Goal: Task Accomplishment & Management: Complete application form

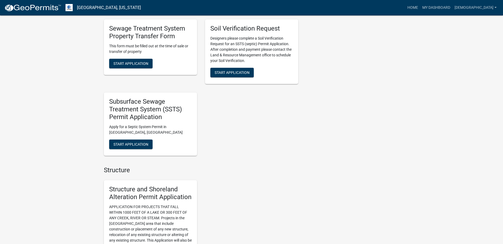
scroll to position [399, 0]
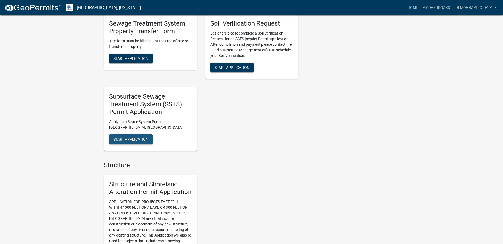
click at [130, 138] on span "Start Application" at bounding box center [130, 139] width 35 height 4
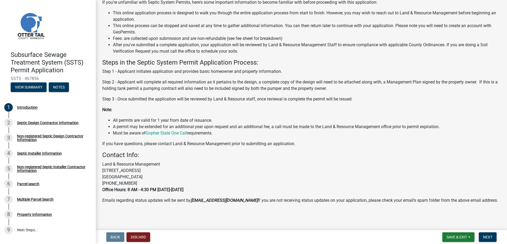
scroll to position [53, 0]
click at [485, 236] on span "Next" at bounding box center [487, 237] width 9 height 4
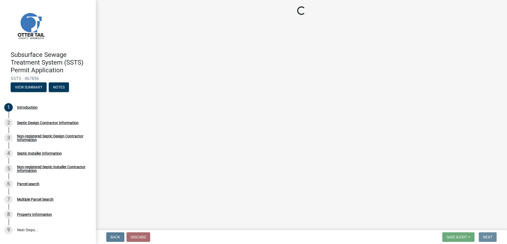
scroll to position [0, 0]
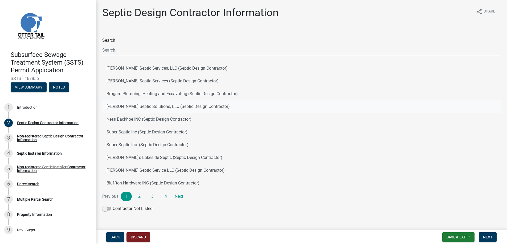
click at [138, 106] on button "[PERSON_NAME] Septic Solutions, LLC (Septic Design Contractor)" at bounding box center [301, 106] width 398 height 13
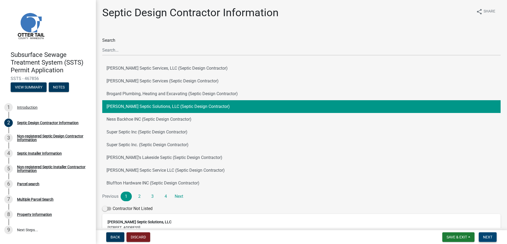
click at [486, 237] on span "Next" at bounding box center [487, 237] width 9 height 4
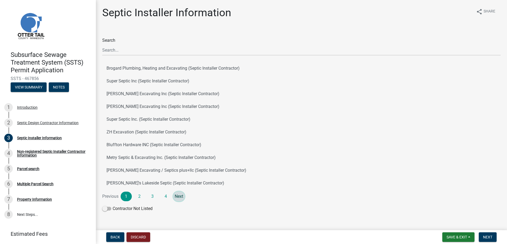
click at [180, 195] on link "Next" at bounding box center [178, 197] width 11 height 10
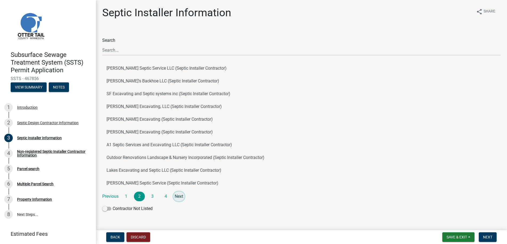
click at [179, 197] on link "Next" at bounding box center [178, 197] width 11 height 10
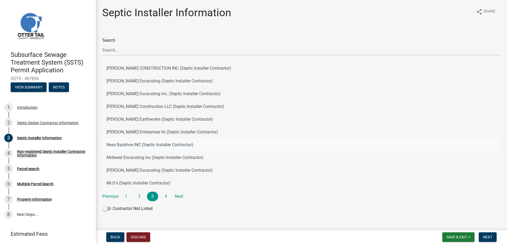
click at [131, 144] on button "Ness Backhoe INC (Septic Installer Contractor)" at bounding box center [301, 145] width 398 height 13
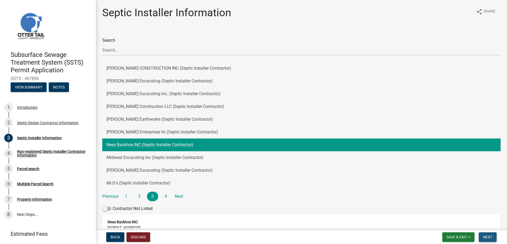
click at [488, 236] on span "Next" at bounding box center [487, 237] width 9 height 4
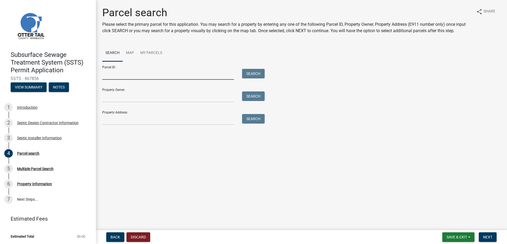
click at [110, 77] on input "Parcel ID:" at bounding box center [168, 74] width 132 height 11
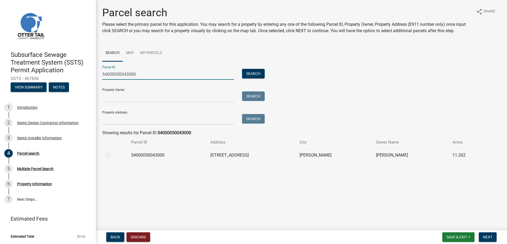
type input "54000050043000"
click at [112, 152] on label at bounding box center [112, 152] width 0 height 0
click at [112, 155] on input "radio" at bounding box center [113, 153] width 3 height 3
radio input "true"
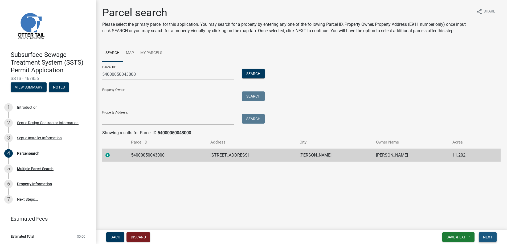
click at [489, 236] on span "Next" at bounding box center [487, 237] width 9 height 4
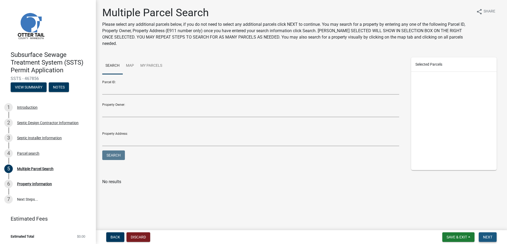
click at [489, 236] on span "Next" at bounding box center [487, 237] width 9 height 4
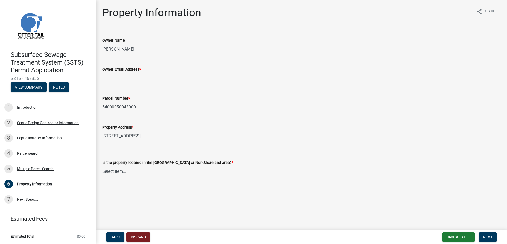
click at [114, 79] on input "Owner Email Address *" at bounding box center [301, 78] width 398 height 11
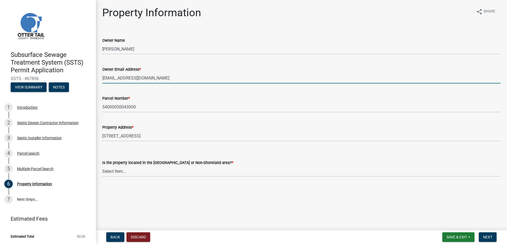
type input "[EMAIL_ADDRESS][DOMAIN_NAME]"
click at [117, 169] on select "Select Item... Shoreland Non-Shoreland" at bounding box center [301, 171] width 398 height 11
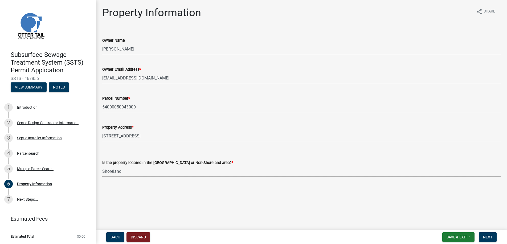
click at [102, 166] on select "Select Item... Shoreland Non-Shoreland" at bounding box center [301, 171] width 398 height 11
select select "f91142e6-e911-469c-9754-896c7e7f9e05"
click at [487, 237] on span "Next" at bounding box center [487, 237] width 9 height 4
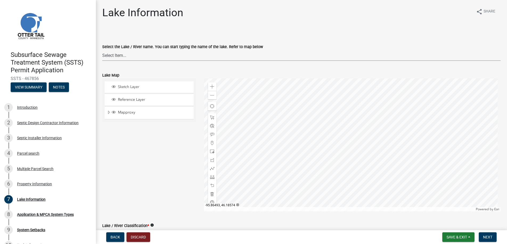
click at [116, 54] on select "Select Item... None [PERSON_NAME] 56-031 [PERSON_NAME] 56-118 [PERSON_NAME] 56-…" at bounding box center [301, 55] width 398 height 11
click at [102, 50] on select "Select Item... None [PERSON_NAME] 56-031 [PERSON_NAME] 56-118 [PERSON_NAME] 56-…" at bounding box center [301, 55] width 398 height 11
select select "1eea8af3-fe14-41ec-8c05-e15d5edf872f"
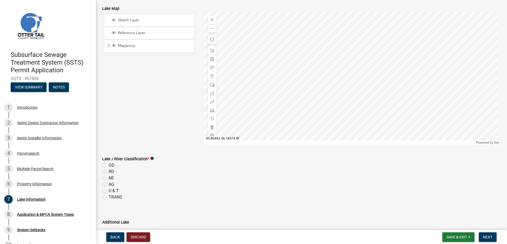
scroll to position [156, 0]
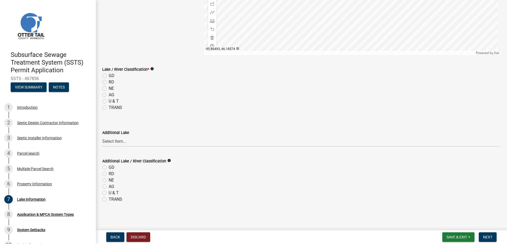
click at [109, 87] on label "NE" at bounding box center [111, 88] width 5 height 6
click at [109, 87] on input "NE" at bounding box center [110, 86] width 3 height 3
radio input "true"
click at [487, 236] on span "Next" at bounding box center [487, 237] width 9 height 4
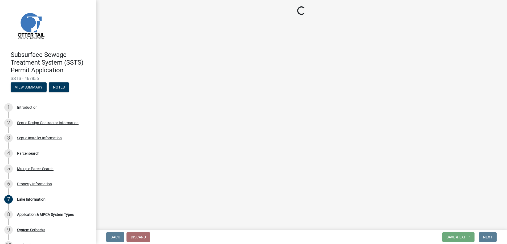
scroll to position [0, 0]
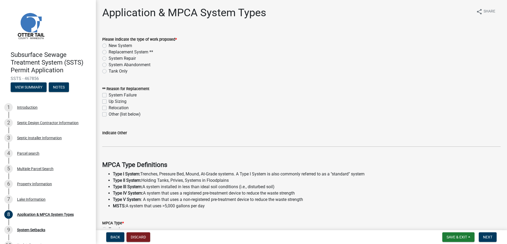
click at [109, 51] on label "Replacement System **" at bounding box center [131, 52] width 44 height 6
click at [109, 51] on input "Replacement System **" at bounding box center [110, 50] width 3 height 3
radio input "true"
click at [109, 102] on label "Up Sizing" at bounding box center [118, 101] width 18 height 6
click at [109, 102] on input "Up Sizing" at bounding box center [110, 99] width 3 height 3
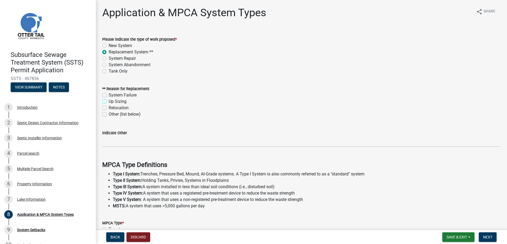
checkbox input "true"
checkbox input "false"
checkbox input "true"
checkbox input "false"
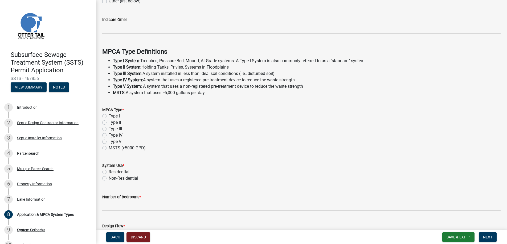
scroll to position [133, 0]
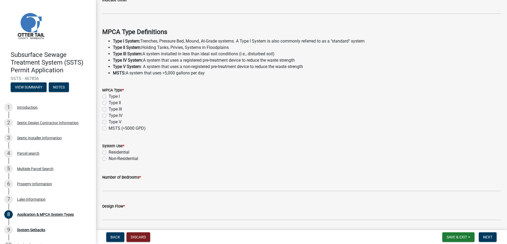
click at [109, 96] on label "Type I" at bounding box center [114, 96] width 11 height 6
click at [109, 96] on input "Type I" at bounding box center [110, 94] width 3 height 3
radio input "true"
click at [109, 152] on label "Residential" at bounding box center [119, 152] width 21 height 6
click at [109, 152] on input "Residential" at bounding box center [110, 150] width 3 height 3
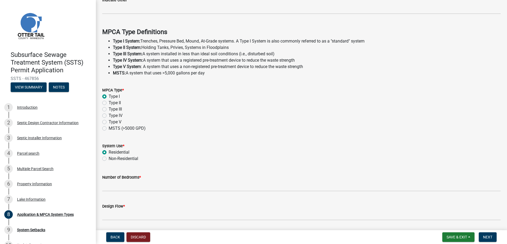
radio input "true"
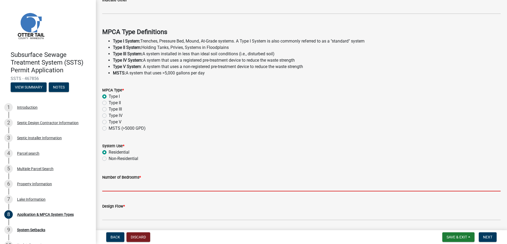
click at [112, 185] on input "Number of Bedrooms *" at bounding box center [301, 186] width 398 height 11
type input "4"
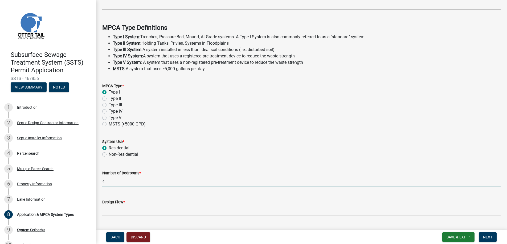
scroll to position [150, 0]
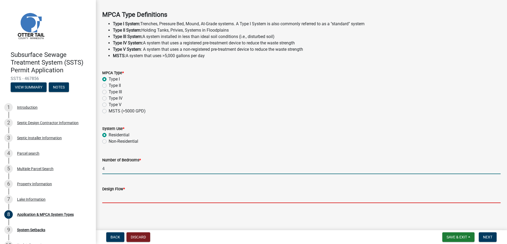
click at [115, 197] on input "Design Flow *" at bounding box center [301, 197] width 398 height 11
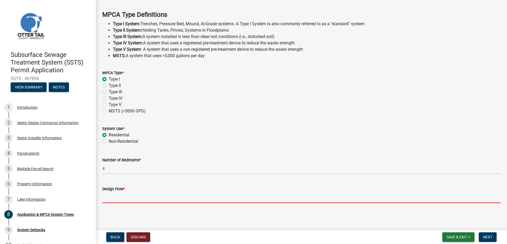
type input "600"
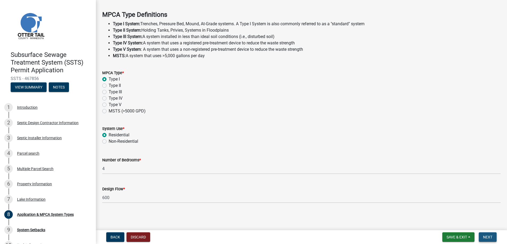
click at [489, 236] on span "Next" at bounding box center [487, 237] width 9 height 4
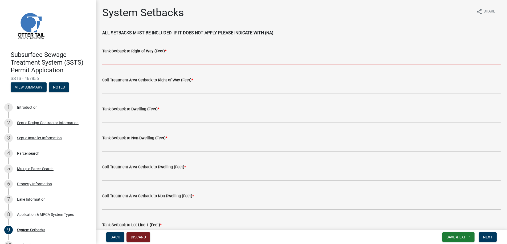
click at [119, 59] on input "Tank Setback to Right of Way (Feet) *" at bounding box center [301, 59] width 398 height 11
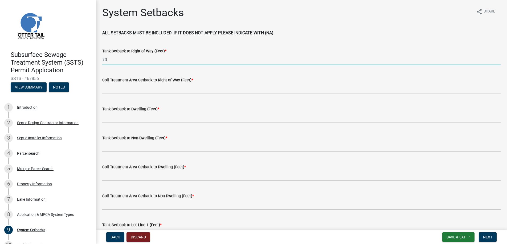
type input "70"
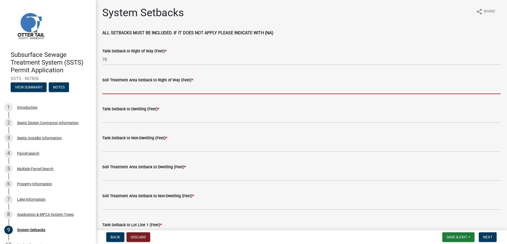
click at [144, 91] on input "Soil Treatment Area Setback to Right of Way (Feet) *" at bounding box center [301, 88] width 398 height 11
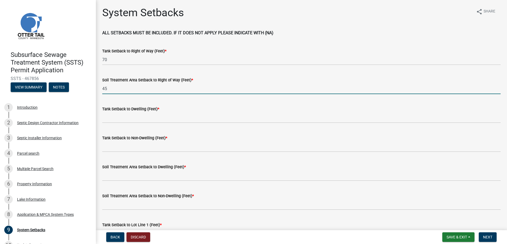
type input "45"
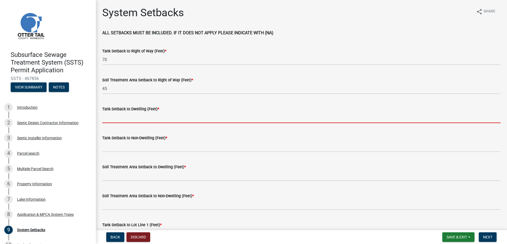
click at [123, 118] on input "Tank Setback to Dwelling (Feet) *" at bounding box center [301, 117] width 398 height 11
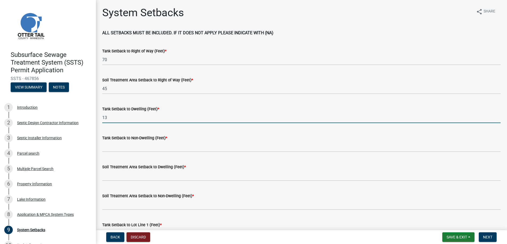
type input "13"
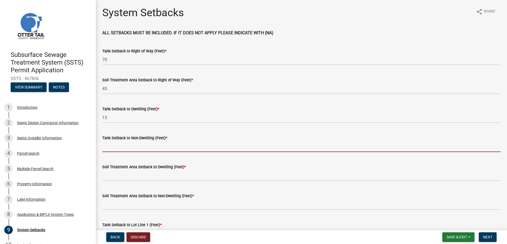
click at [125, 144] on input "Tank Setback to Non-Dwelling (Feet) *" at bounding box center [301, 146] width 398 height 11
type input "na"
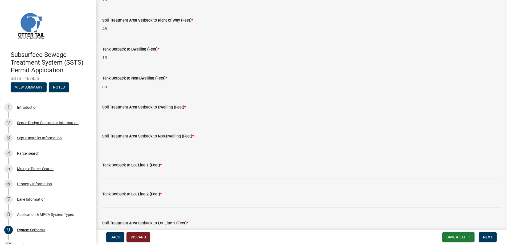
scroll to position [106, 0]
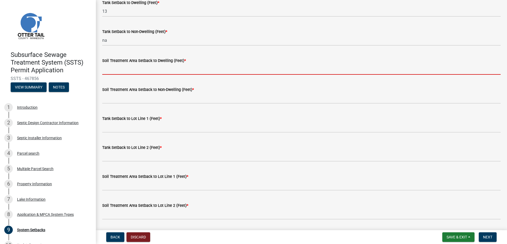
click at [132, 69] on input "Soil Treatment Area Setback to Dwelling (Feet) *" at bounding box center [301, 69] width 398 height 11
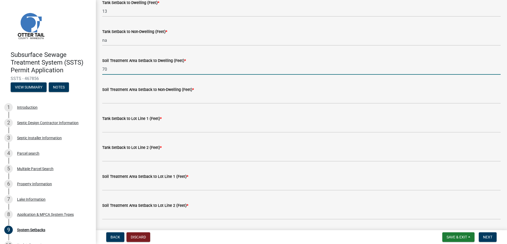
type input "70"
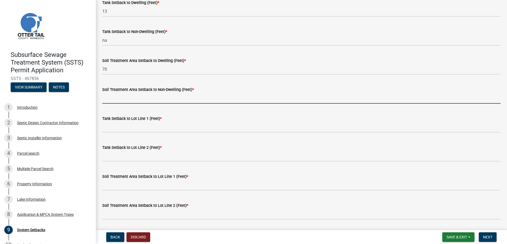
click at [117, 97] on input "Soil Treatment Area Setback to Non-Dwelling (Feet) *" at bounding box center [301, 98] width 398 height 11
type input "na"
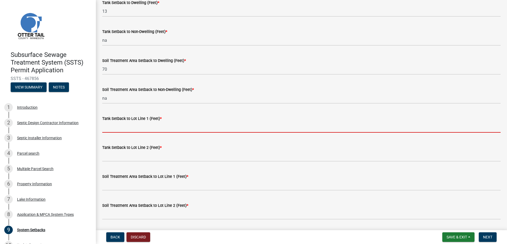
click at [126, 127] on input "Tank Setback to Lot Line 1 (Feet) *" at bounding box center [301, 127] width 398 height 11
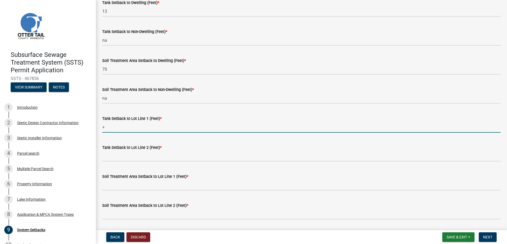
type input "+100"
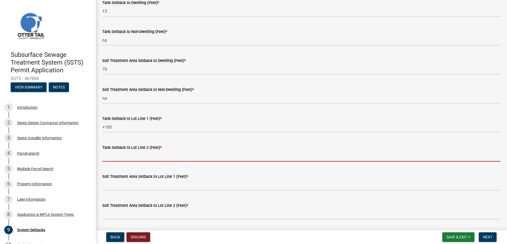
click at [124, 154] on input "Tank Setback to Lot Line 2 (Feet) *" at bounding box center [301, 156] width 398 height 11
type input "+100"
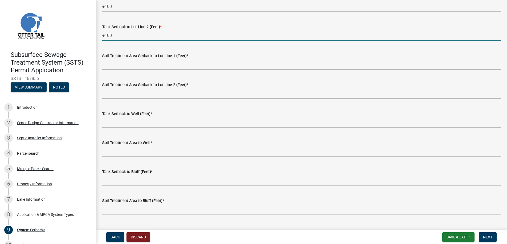
scroll to position [240, 0]
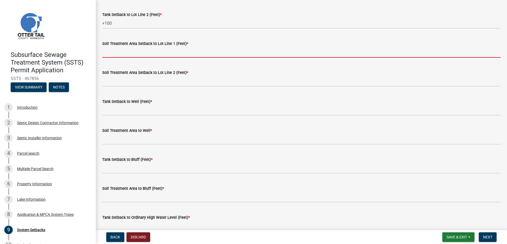
click at [128, 52] on input "Soil Treatment Area Setback to Lot Line 1 (Feet) *" at bounding box center [301, 52] width 398 height 11
type input "+100"
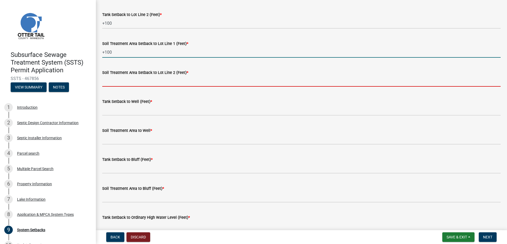
click at [121, 81] on input "Soil Treatment Area Setback to Lot Line 2 (Feet) *" at bounding box center [301, 81] width 398 height 11
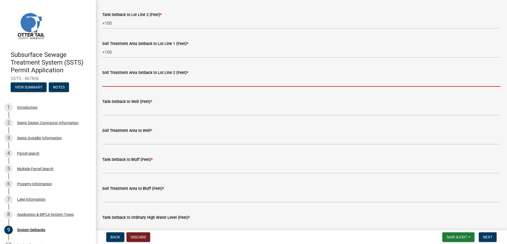
type input "+100"
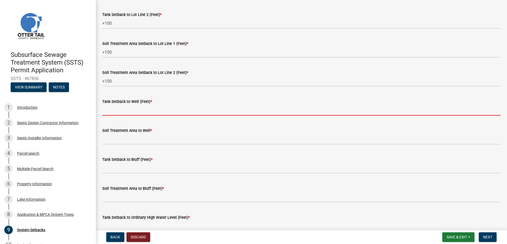
click at [116, 110] on input "Tank Setback to Well (Feet) *" at bounding box center [301, 110] width 398 height 11
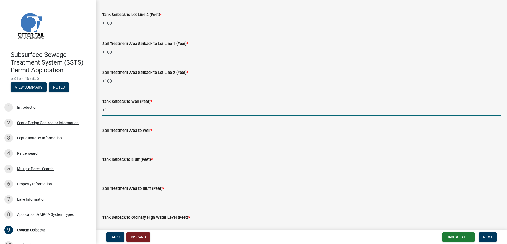
type input "+"
type input "90"
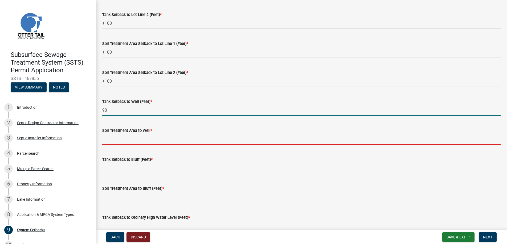
click at [112, 137] on input "Soil Treatment Area to Well *" at bounding box center [301, 139] width 398 height 11
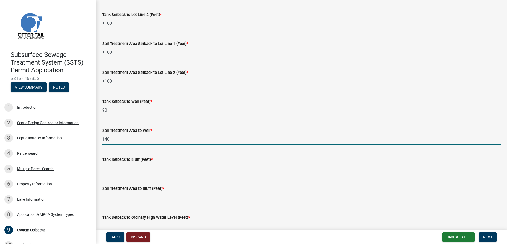
type input "140"
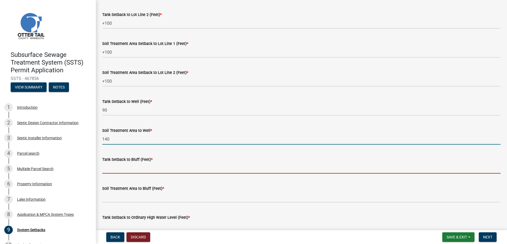
click at [122, 168] on input "Tank Setback to Bluff (Feet) *" at bounding box center [301, 168] width 398 height 11
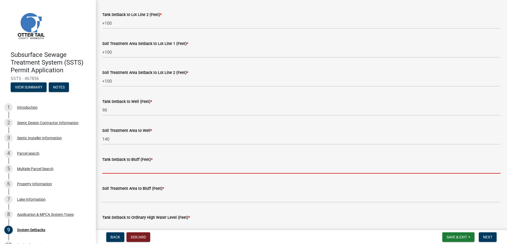
type input "na"
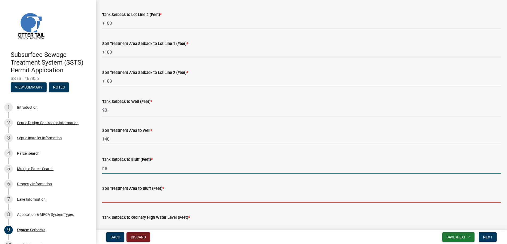
click at [129, 197] on input "Soil Treatment Area to Bluff (Feet) *" at bounding box center [301, 197] width 398 height 11
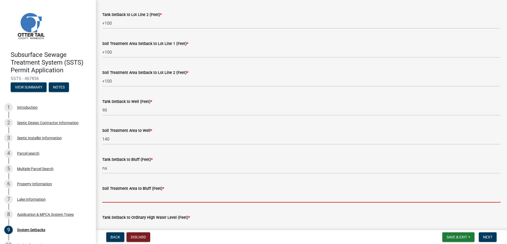
type input "na"
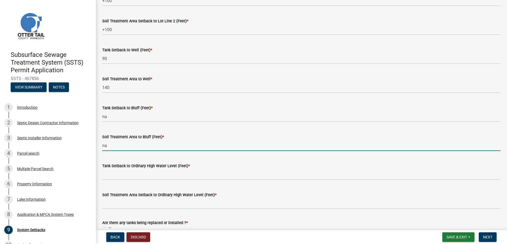
scroll to position [327, 0]
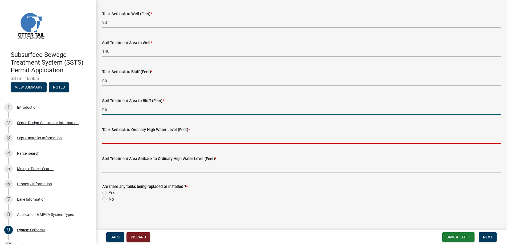
click at [123, 138] on input "Tank Setback to Ordinary High Water Level (Feet) *" at bounding box center [301, 138] width 398 height 11
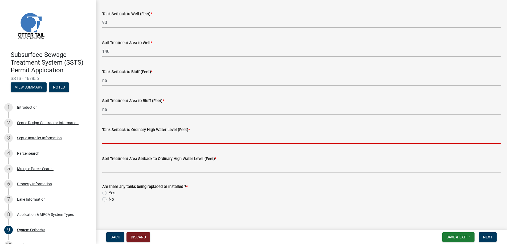
type input "150+"
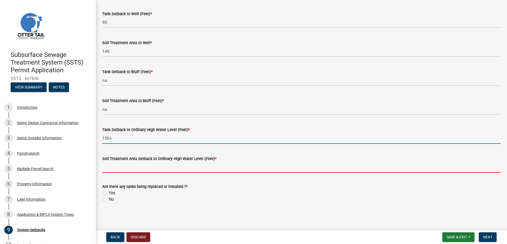
click at [123, 166] on input "Soil Treatment Area Setback to Ordinary High Water Level (Feet) *" at bounding box center [301, 167] width 398 height 11
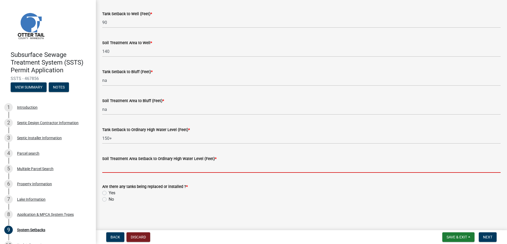
type input "+150"
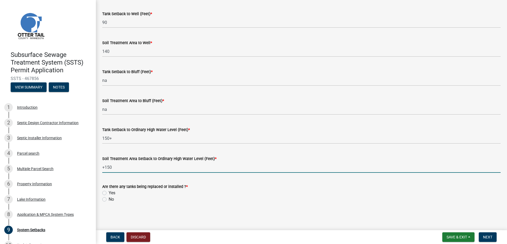
click at [109, 191] on label "Yes" at bounding box center [112, 193] width 7 height 6
click at [109, 191] on input "Yes" at bounding box center [110, 191] width 3 height 3
radio input "true"
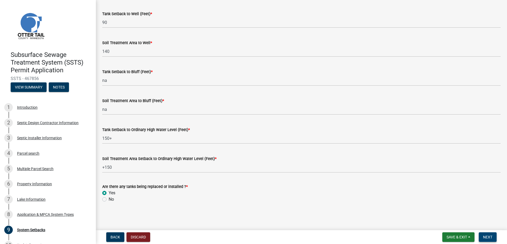
click at [486, 235] on span "Next" at bounding box center [487, 237] width 9 height 4
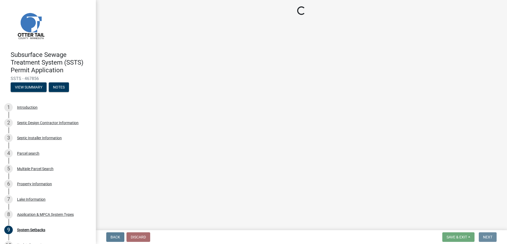
scroll to position [0, 0]
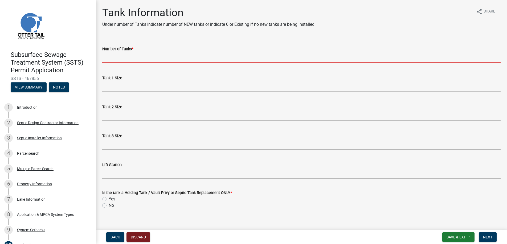
click at [119, 56] on input "Number of Tanks *" at bounding box center [301, 57] width 398 height 11
type input "1"
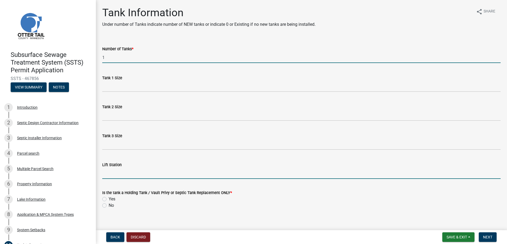
click at [114, 171] on input "Lift Station" at bounding box center [301, 173] width 398 height 11
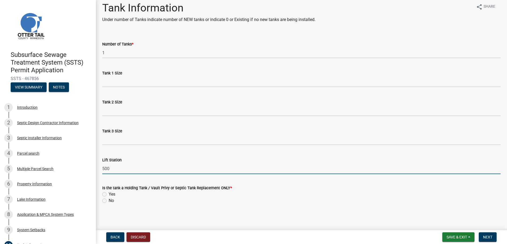
scroll to position [6, 0]
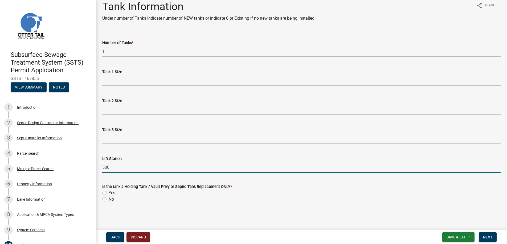
drag, startPoint x: 111, startPoint y: 167, endPoint x: 98, endPoint y: 169, distance: 13.0
click at [98, 169] on div "Lift Station 500" at bounding box center [301, 160] width 406 height 25
type input "540"
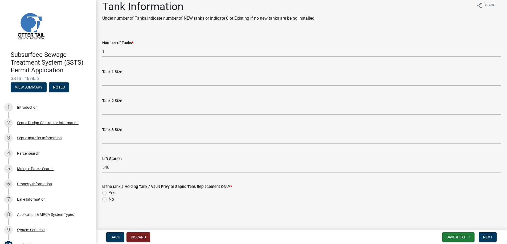
click at [109, 199] on label "No" at bounding box center [111, 199] width 5 height 6
click at [109, 199] on input "No" at bounding box center [110, 197] width 3 height 3
radio input "true"
click at [487, 236] on span "Next" at bounding box center [487, 237] width 9 height 4
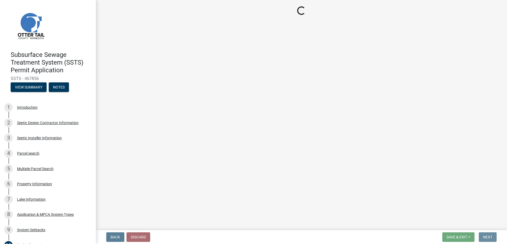
scroll to position [0, 0]
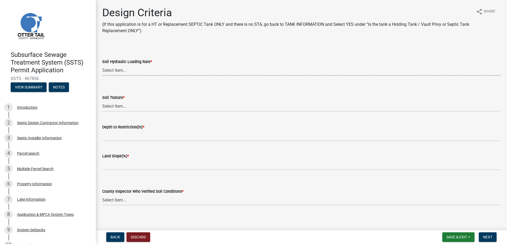
click at [117, 69] on select "Select Item... 1.6 gpd/ft2 1.2 gpd/ft2 1.0 gpd/ft2 0.87 gpd/ft2 0.78 gpd/ft2 0.…" at bounding box center [301, 70] width 398 height 11
click at [102, 65] on select "Select Item... 1.6 gpd/ft2 1.2 gpd/ft2 1.0 gpd/ft2 0.87 gpd/ft2 0.78 gpd/ft2 0.…" at bounding box center [301, 70] width 398 height 11
select select "b8a1b220-aca7-4670-a1f5-0f0b15eabd52"
click at [116, 105] on select "Select Item... Coarse Sand (COS) Sand (S) Fine Sand (FS) Very Fine Sand (VFS) L…" at bounding box center [301, 106] width 398 height 11
click at [102, 101] on select "Select Item... Coarse Sand (COS) Sand (S) Fine Sand (FS) Very Fine Sand (VFS) L…" at bounding box center [301, 106] width 398 height 11
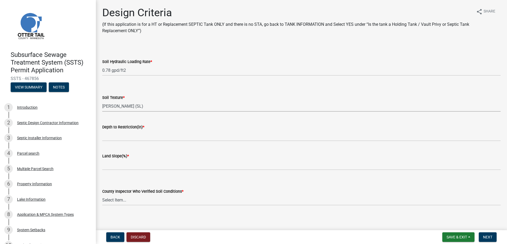
select select "70eb23f8-102f-4072-81d7-b3b0dd1c94c8"
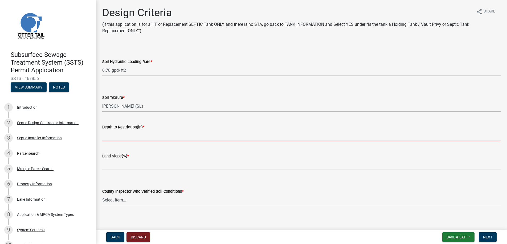
click at [118, 136] on input "Depth to Restriction(in) *" at bounding box center [301, 135] width 398 height 11
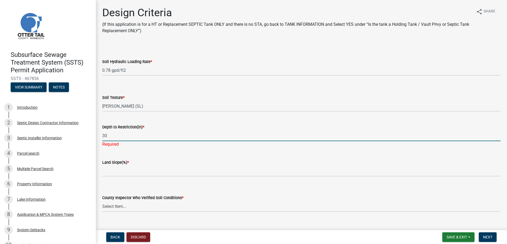
type input "30"
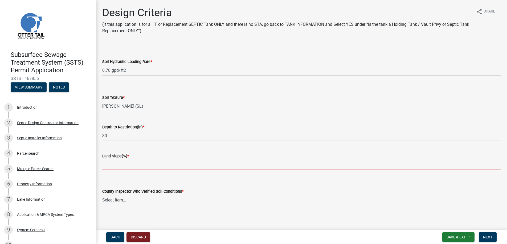
click at [115, 171] on wm-data-entity-input "Land Slope(%) *" at bounding box center [301, 160] width 398 height 29
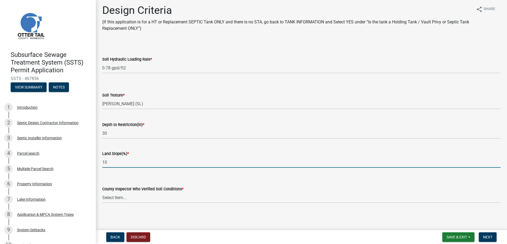
scroll to position [3, 0]
type input "10"
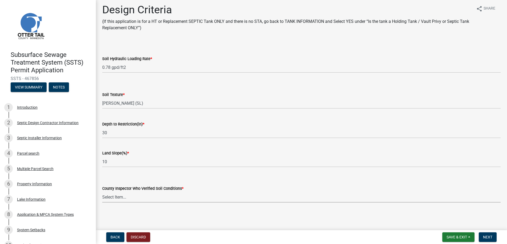
click at [116, 194] on select "Select Item... [PERSON_NAME] [PERSON_NAME] [PERSON_NAME] [PERSON_NAME] [PERSON_…" at bounding box center [301, 197] width 398 height 11
click at [148, 207] on wm-data-entity-input "County Inspector Who Verified Soil Conditions * Select Item... [PERSON_NAME] [P…" at bounding box center [301, 195] width 398 height 47
click at [116, 196] on select "Select Item... [PERSON_NAME] [PERSON_NAME] [PERSON_NAME] [PERSON_NAME] [PERSON_…" at bounding box center [301, 197] width 398 height 11
click at [102, 192] on select "Select Item... [PERSON_NAME] [PERSON_NAME] [PERSON_NAME] [PERSON_NAME] [PERSON_…" at bounding box center [301, 197] width 398 height 11
select select "45db2b75-262a-4f3c-9010-aae25997cba1"
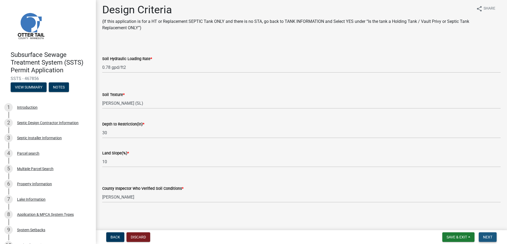
click at [485, 236] on span "Next" at bounding box center [487, 237] width 9 height 4
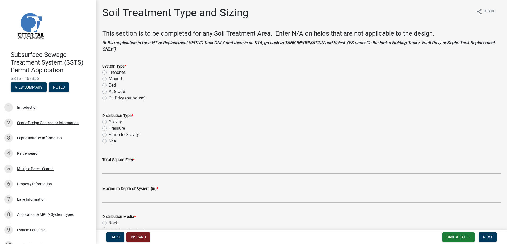
click at [109, 79] on label "Mound" at bounding box center [115, 79] width 13 height 6
click at [109, 79] on input "Mound" at bounding box center [110, 77] width 3 height 3
radio input "true"
click at [109, 128] on label "Pressure" at bounding box center [117, 128] width 16 height 6
click at [109, 128] on input "Pressure" at bounding box center [110, 126] width 3 height 3
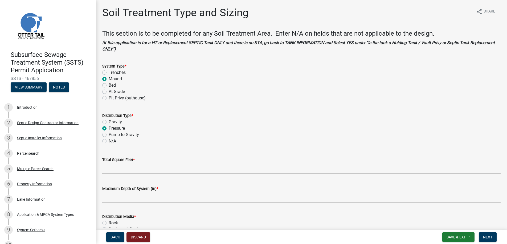
radio input "true"
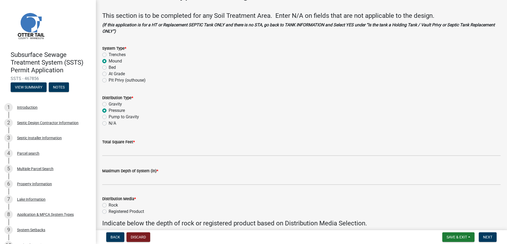
scroll to position [27, 0]
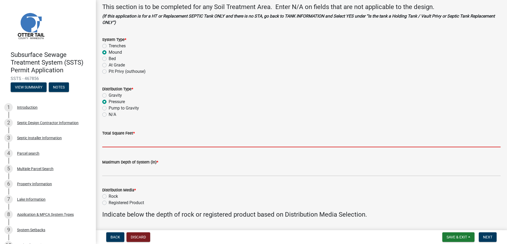
click at [118, 142] on input "Total Square Feet *" at bounding box center [301, 142] width 398 height 11
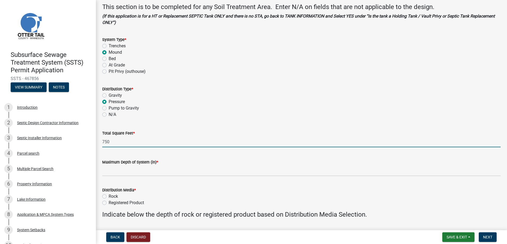
type input "750"
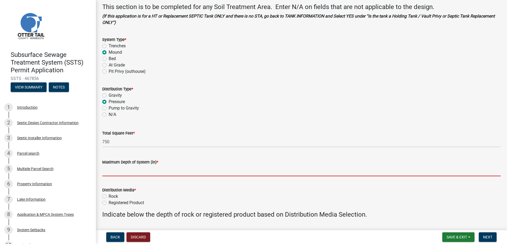
click at [117, 170] on input "Maximum Depth of System (in) *" at bounding box center [301, 171] width 398 height 11
type input "0"
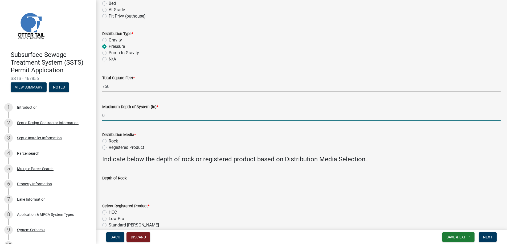
scroll to position [106, 0]
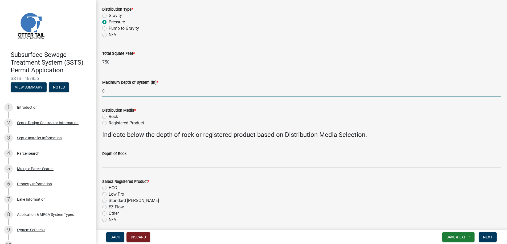
click at [109, 116] on label "Rock" at bounding box center [113, 117] width 9 height 6
click at [109, 116] on input "Rock" at bounding box center [110, 115] width 3 height 3
radio input "true"
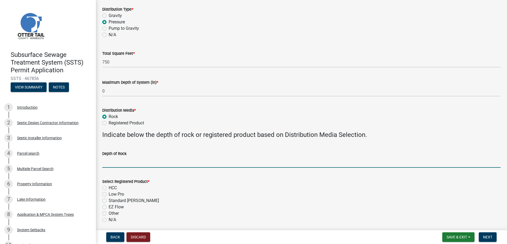
click at [110, 162] on input "Depth of Rock" at bounding box center [301, 162] width 398 height 11
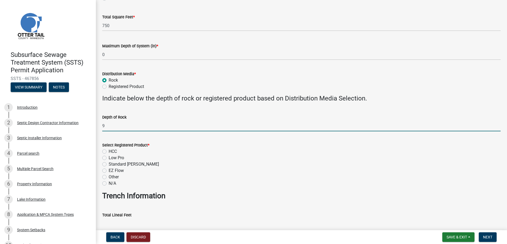
scroll to position [160, 0]
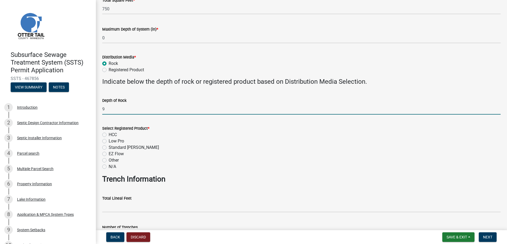
type input "9"
click at [109, 166] on label "N/A" at bounding box center [112, 167] width 7 height 6
click at [109, 166] on input "N/A" at bounding box center [110, 165] width 3 height 3
radio input "true"
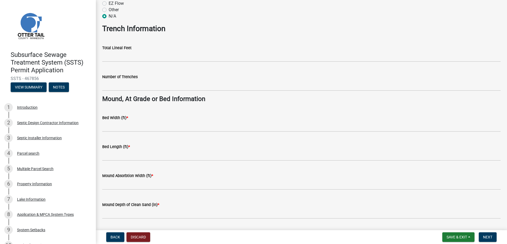
scroll to position [319, 0]
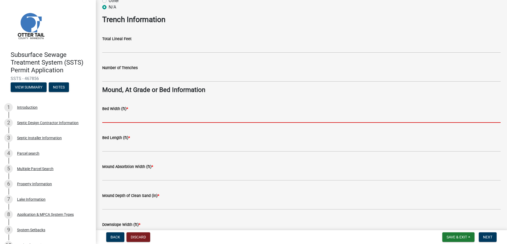
click at [116, 115] on input "Bed Width (ft) *" at bounding box center [301, 117] width 398 height 11
type input "10"
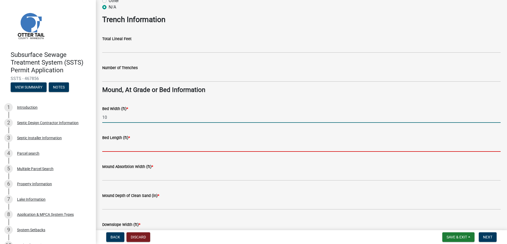
click at [118, 147] on input "Bed Length (ft) *" at bounding box center [301, 146] width 398 height 11
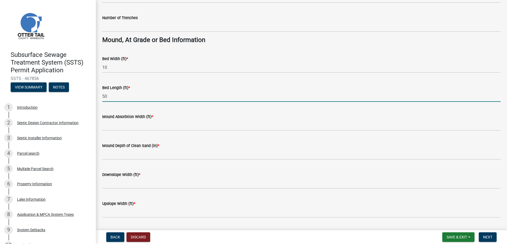
scroll to position [373, 0]
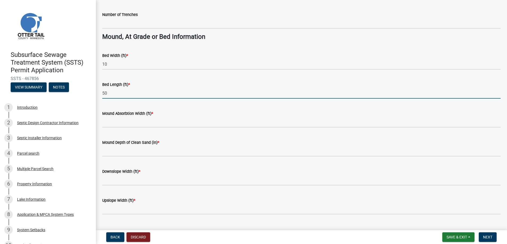
type input "50"
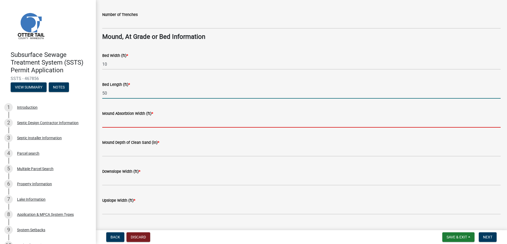
click at [124, 121] on input "Mound Absorbtion Width (ft) *" at bounding box center [301, 122] width 398 height 11
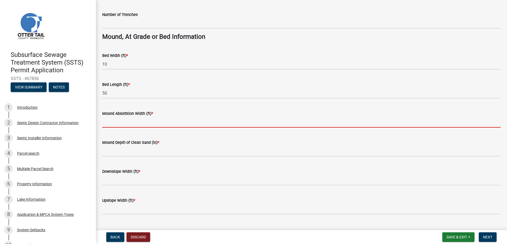
type input "15"
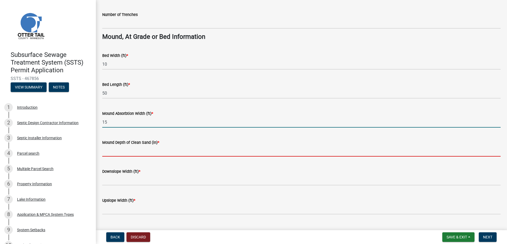
click at [116, 151] on input "Mound Depth of Clean Sand (in) *" at bounding box center [301, 151] width 398 height 11
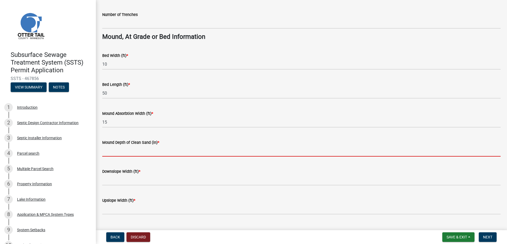
type input "12"
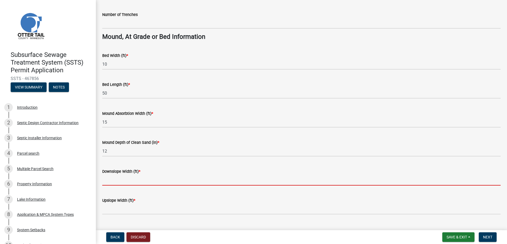
click at [116, 179] on input "Downslope Width (ft) *" at bounding box center [301, 180] width 398 height 11
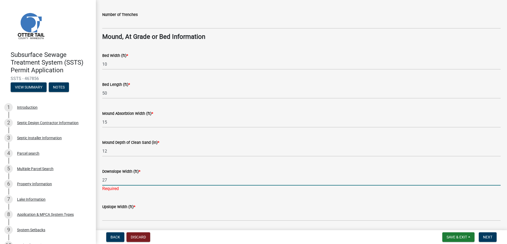
type input "27"
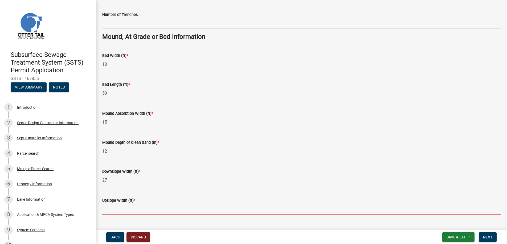
click at [122, 211] on input "Upslope Width (ft) *" at bounding box center [301, 209] width 398 height 11
type input "9"
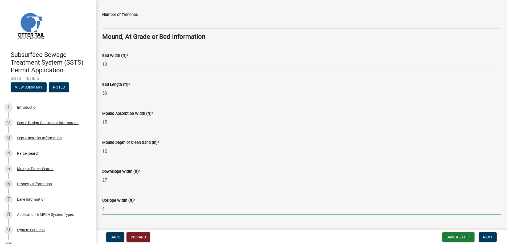
scroll to position [384, 0]
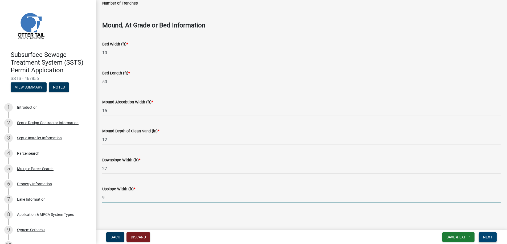
click at [485, 236] on span "Next" at bounding box center [487, 237] width 9 height 4
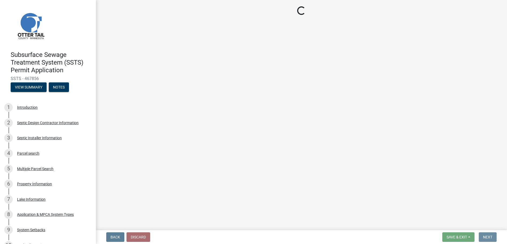
scroll to position [0, 0]
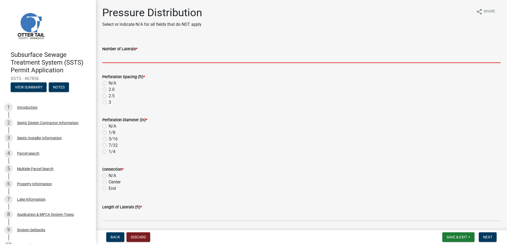
click at [113, 55] on input "Number of Laterals *" at bounding box center [301, 57] width 398 height 11
type input "3"
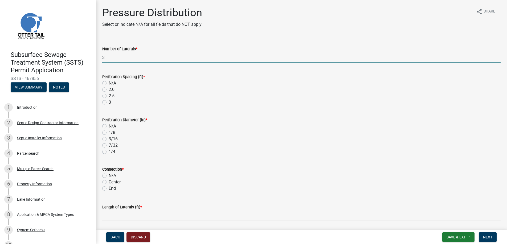
click at [109, 101] on label "3" at bounding box center [110, 102] width 2 height 6
click at [109, 101] on input "3" at bounding box center [110, 100] width 3 height 3
radio input "true"
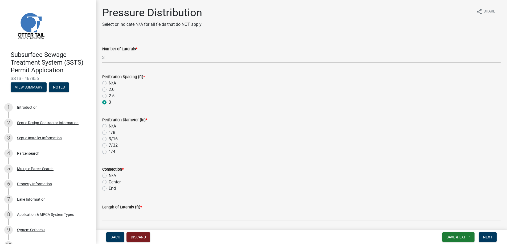
click at [109, 151] on label "1/4" at bounding box center [112, 152] width 7 height 6
click at [109, 151] on input "1/4" at bounding box center [110, 150] width 3 height 3
radio input "true"
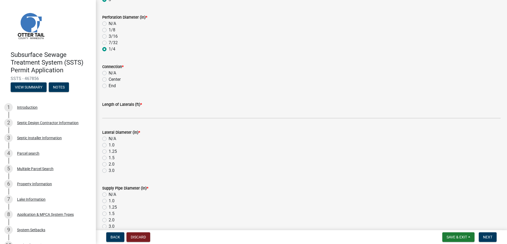
scroll to position [106, 0]
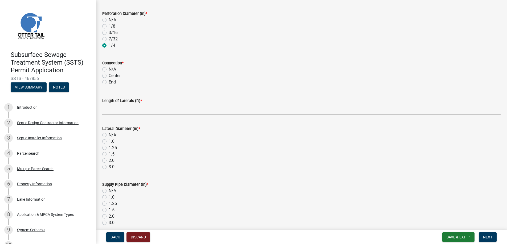
click at [109, 82] on label "End" at bounding box center [112, 82] width 7 height 6
click at [109, 82] on input "End" at bounding box center [110, 80] width 3 height 3
radio input "true"
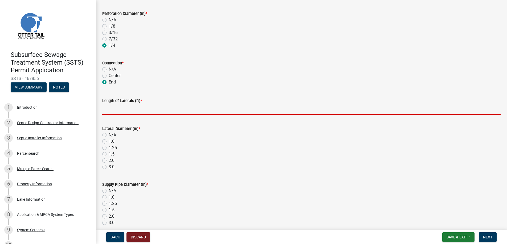
click at [120, 110] on input "Length of Laterals (ft) *" at bounding box center [301, 109] width 398 height 11
type input "48"
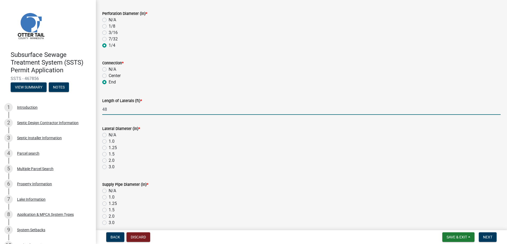
click at [109, 160] on label "2.0" at bounding box center [112, 161] width 6 height 6
click at [109, 160] on input "2.0" at bounding box center [110, 159] width 3 height 3
radio input "true"
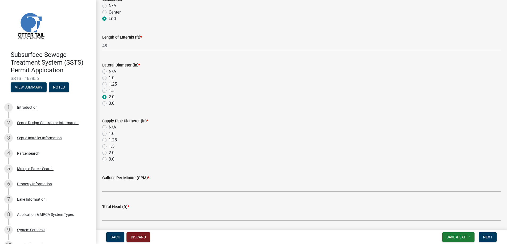
scroll to position [188, 0]
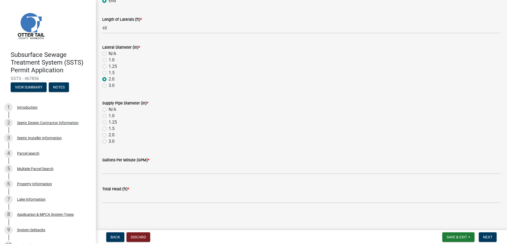
click at [109, 135] on label "2.0" at bounding box center [112, 135] width 6 height 6
click at [109, 135] on input "2.0" at bounding box center [110, 133] width 3 height 3
radio input "true"
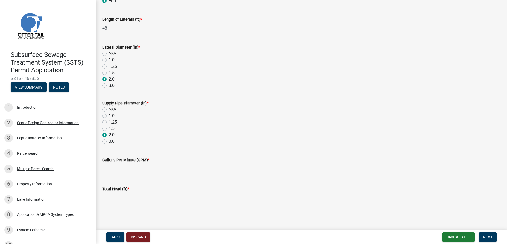
click at [119, 169] on input "Gallons Per Minute (GPM) *" at bounding box center [301, 168] width 398 height 11
type input "34"
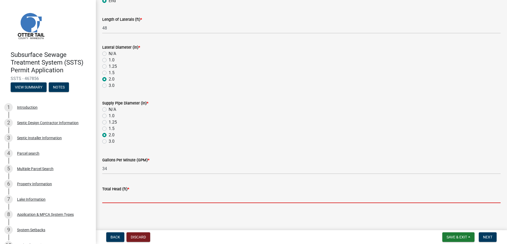
click at [119, 201] on input "Total Head (ft) *" at bounding box center [301, 197] width 398 height 11
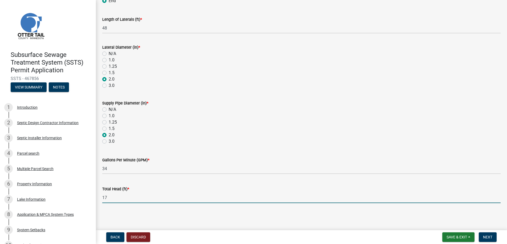
type input "17"
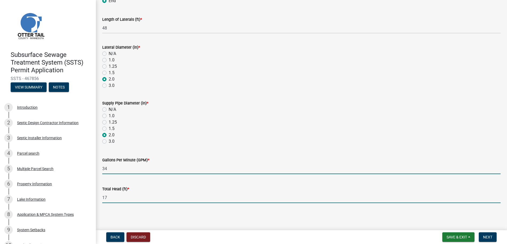
click at [108, 168] on input "34" at bounding box center [301, 168] width 398 height 11
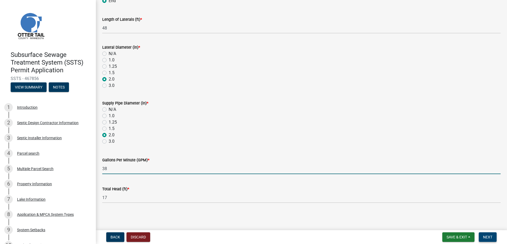
type input "38"
click at [485, 237] on span "Next" at bounding box center [487, 237] width 9 height 4
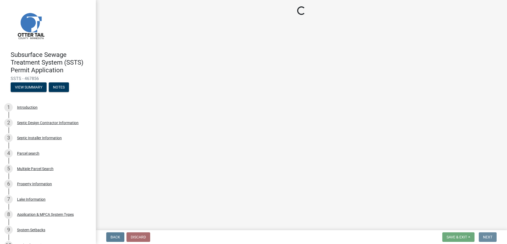
scroll to position [0, 0]
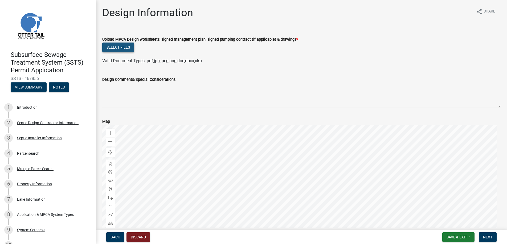
click at [124, 48] on button "Select files" at bounding box center [118, 48] width 32 height 10
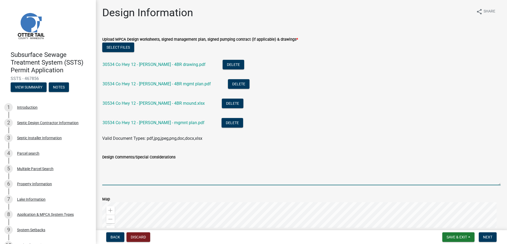
click at [122, 168] on textarea "Design Comments/Special Considerations" at bounding box center [301, 172] width 398 height 25
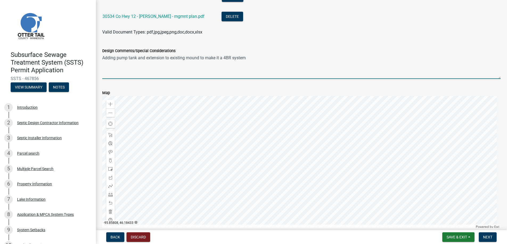
scroll to position [133, 0]
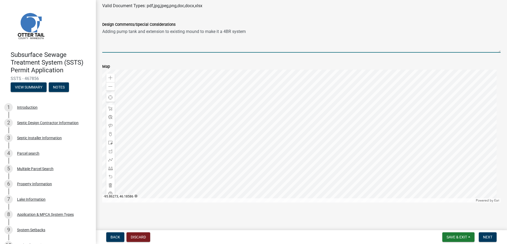
type textarea "Adding pump tank and extension to existing mound to make it a 4BR system"
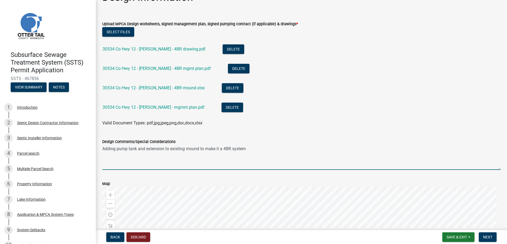
scroll to position [0, 0]
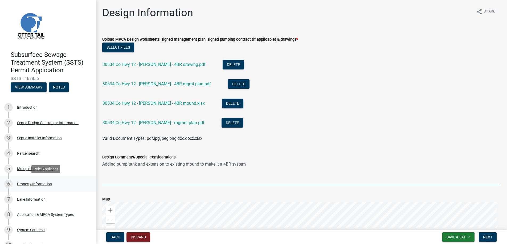
click at [40, 183] on div "Property Information" at bounding box center [34, 184] width 35 height 4
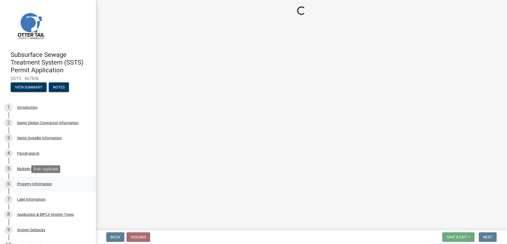
select select "f91142e6-e911-469c-9754-896c7e7f9e05"
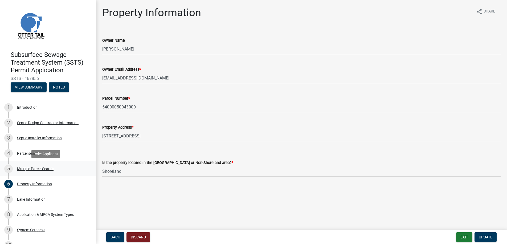
click at [38, 167] on div "Multiple Parcel Search" at bounding box center [35, 169] width 36 height 4
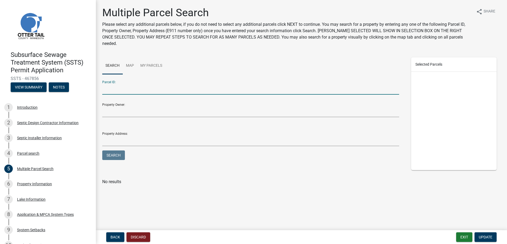
click at [111, 84] on input "Parcel ID:" at bounding box center [250, 89] width 297 height 11
type input "54000040035002"
click at [102, 151] on button "Search" at bounding box center [113, 156] width 23 height 10
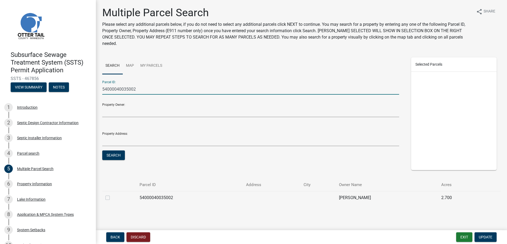
click at [110, 195] on div at bounding box center [119, 198] width 28 height 6
click at [112, 195] on label at bounding box center [112, 195] width 0 height 0
click at [112, 195] on input "checkbox" at bounding box center [113, 196] width 3 height 3
checkbox input "true"
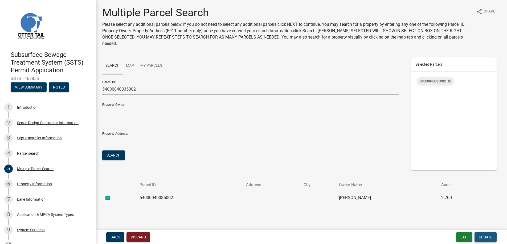
click at [484, 234] on button "Update" at bounding box center [485, 238] width 22 height 10
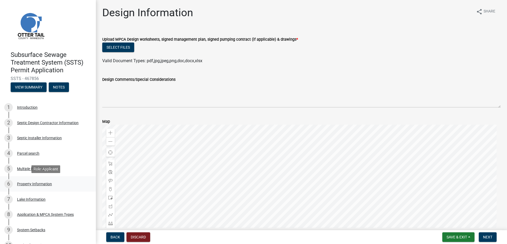
click at [39, 183] on div "Property Information" at bounding box center [34, 184] width 35 height 4
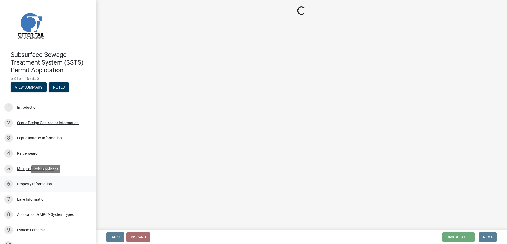
select select "f91142e6-e911-469c-9754-896c7e7f9e05"
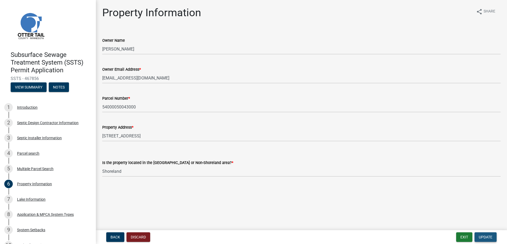
click at [489, 236] on span "Update" at bounding box center [486, 237] width 14 height 4
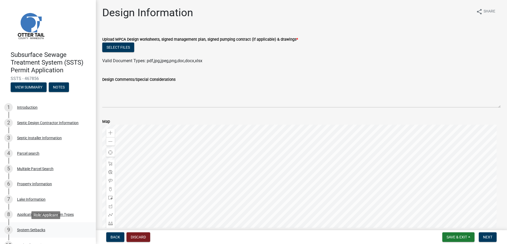
click at [30, 230] on div "System Setbacks" at bounding box center [31, 230] width 28 height 4
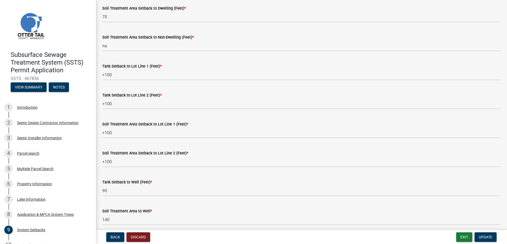
scroll to position [160, 0]
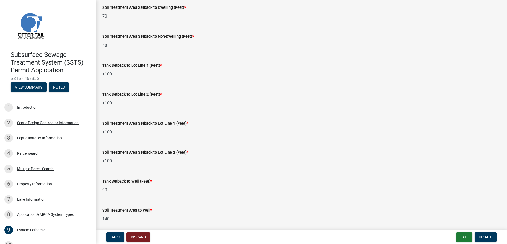
drag, startPoint x: 111, startPoint y: 131, endPoint x: 101, endPoint y: 132, distance: 10.1
click at [101, 132] on div "Soil Treatment Area Setback to Lot Line 1 (Feet) * +100" at bounding box center [301, 125] width 406 height 25
type input "40"
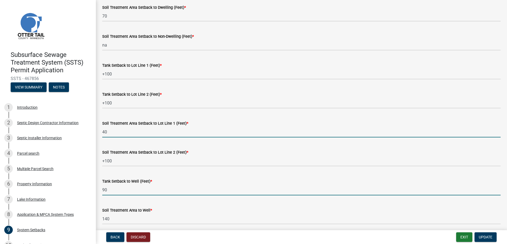
click at [123, 188] on input "90" at bounding box center [301, 190] width 398 height 11
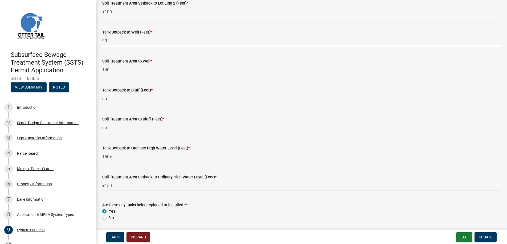
scroll to position [327, 0]
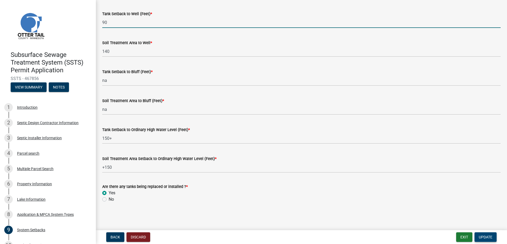
click at [485, 236] on span "Update" at bounding box center [486, 237] width 14 height 4
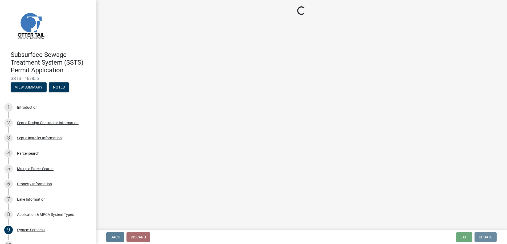
scroll to position [0, 0]
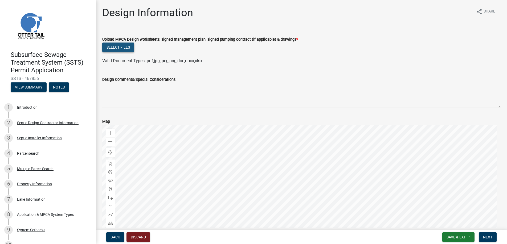
click at [118, 46] on button "Select files" at bounding box center [118, 48] width 32 height 10
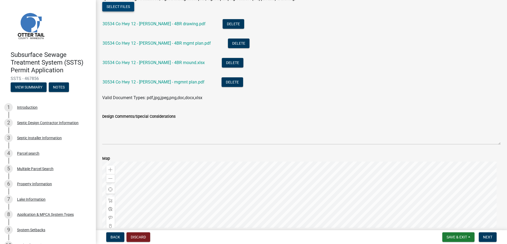
scroll to position [53, 0]
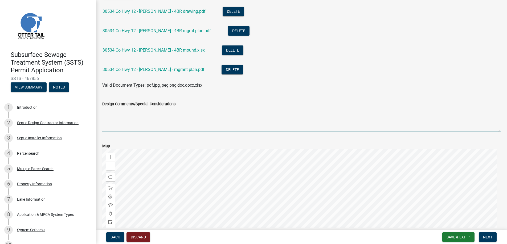
click at [117, 118] on textarea "Design Comments/Special Considerations" at bounding box center [301, 119] width 398 height 25
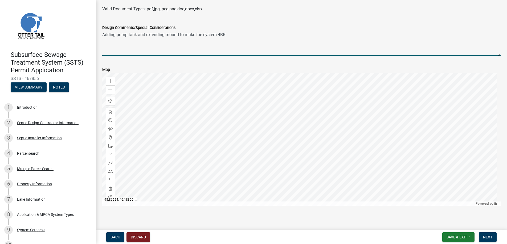
scroll to position [133, 0]
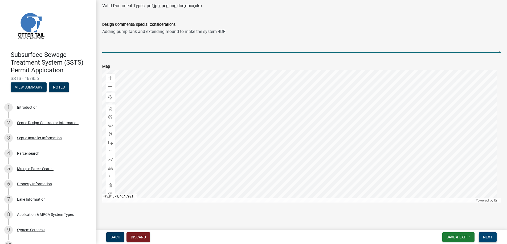
type textarea "Adding pump tank and extending mound to make the system 4BR"
click at [488, 237] on span "Next" at bounding box center [487, 237] width 9 height 4
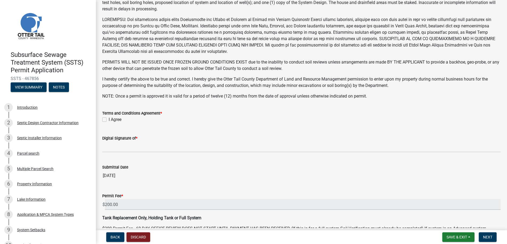
scroll to position [104, 0]
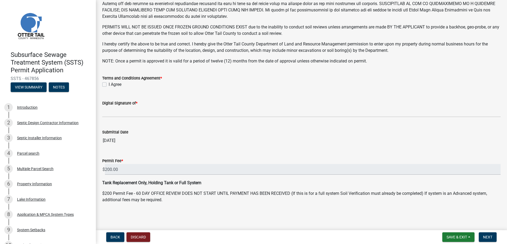
click at [109, 84] on label "I Agree" at bounding box center [115, 84] width 13 height 6
click at [109, 84] on input "I Agree" at bounding box center [110, 82] width 3 height 3
checkbox input "true"
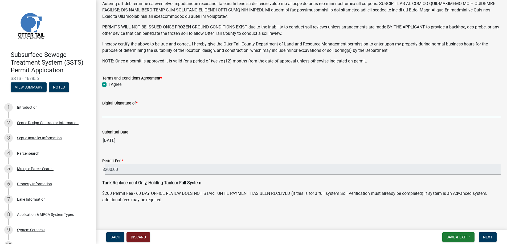
click at [118, 113] on input "Digital Signature of *" at bounding box center [301, 111] width 398 height 11
type input "[PERSON_NAME]"
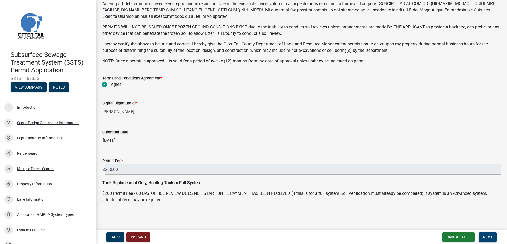
click at [489, 237] on span "Next" at bounding box center [487, 237] width 9 height 4
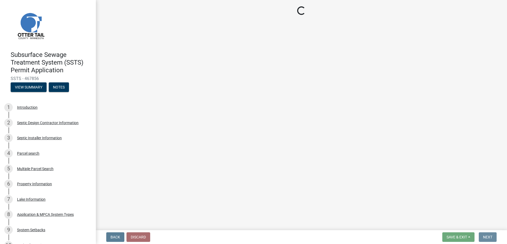
scroll to position [0, 0]
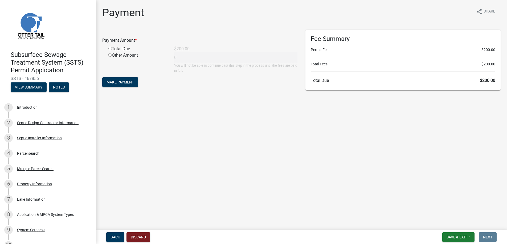
click at [110, 48] on input "radio" at bounding box center [109, 48] width 3 height 3
radio input "true"
type input "200"
click at [114, 80] on span "Make Payment" at bounding box center [119, 82] width 27 height 4
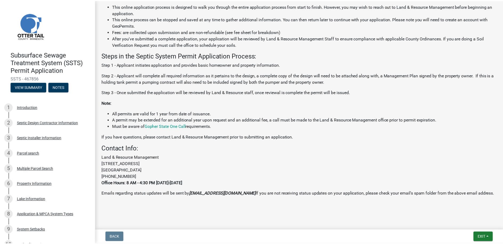
scroll to position [127, 0]
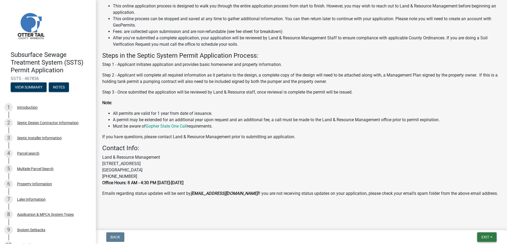
click at [484, 235] on span "Exit" at bounding box center [485, 237] width 8 height 4
click at [474, 222] on button "Save & Exit" at bounding box center [475, 223] width 43 height 13
